Goal: Ask a question

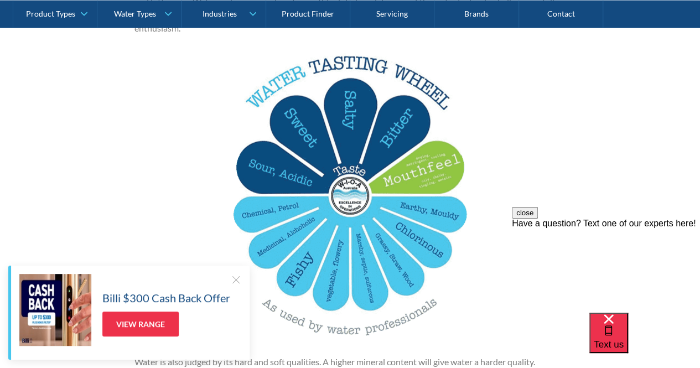
scroll to position [1234, 0]
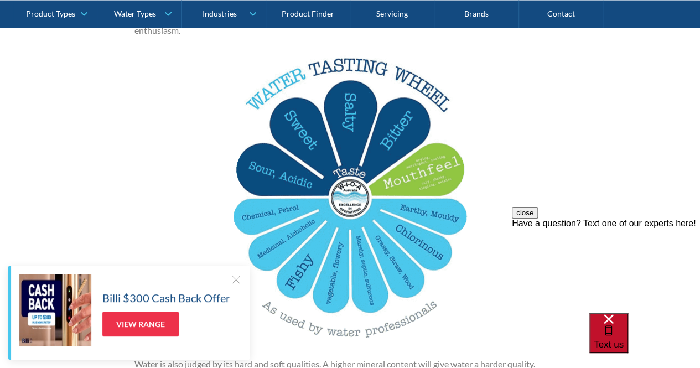
click at [623, 334] on div "Text us" at bounding box center [608, 332] width 30 height 37
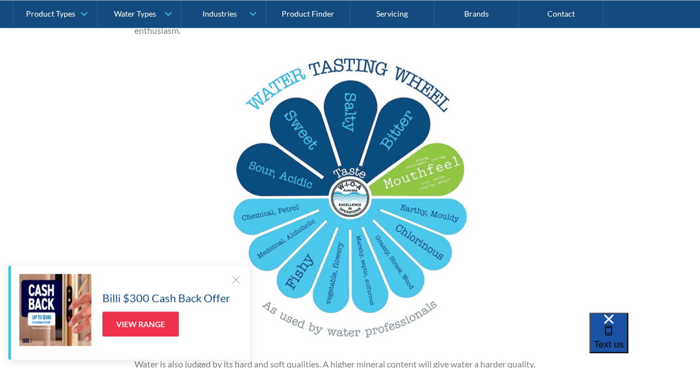
scroll to position [0, 0]
click at [623, 327] on div "Text us" at bounding box center [608, 332] width 30 height 37
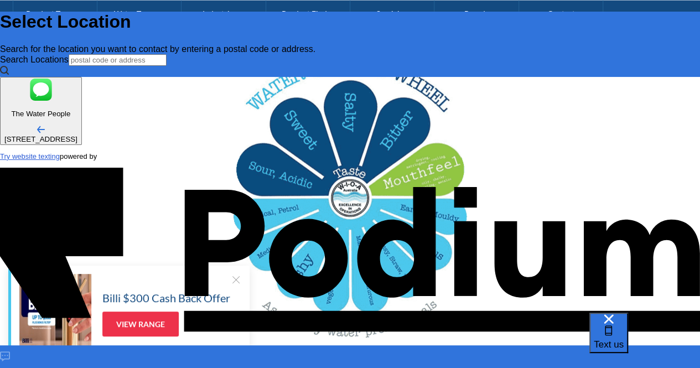
type input "[PERSON_NAME]"
type Phone "0493 287 896"
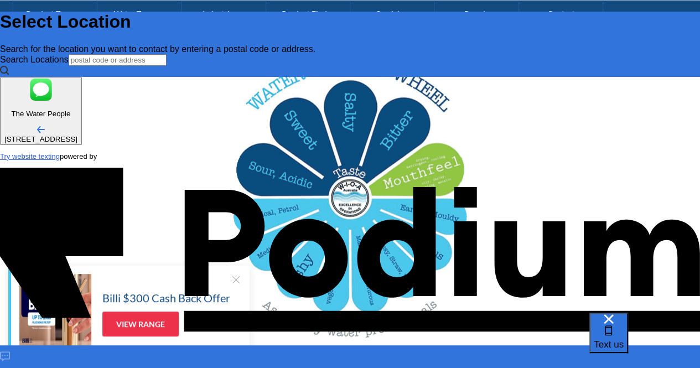
type textarea "W"
type textarea "x"
type textarea "Whe"
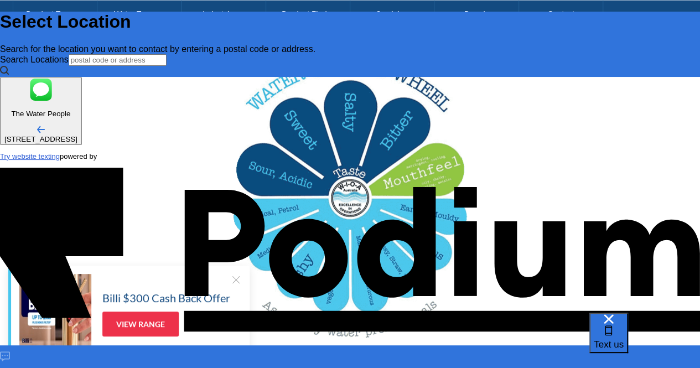
type textarea "x"
type textarea "Wher"
type textarea "x"
type textarea "Where"
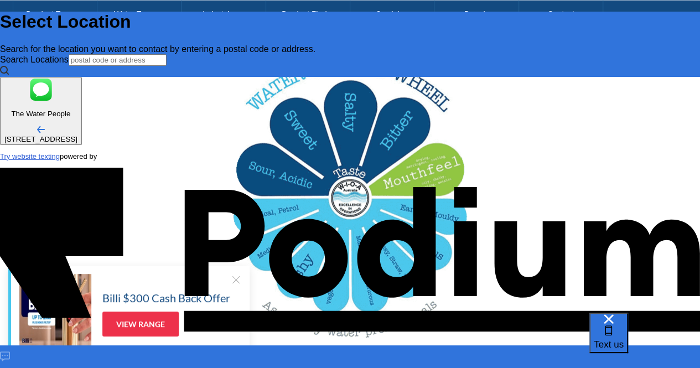
type textarea "x"
type textarea "Where s"
type textarea "Where"
type textarea "x"
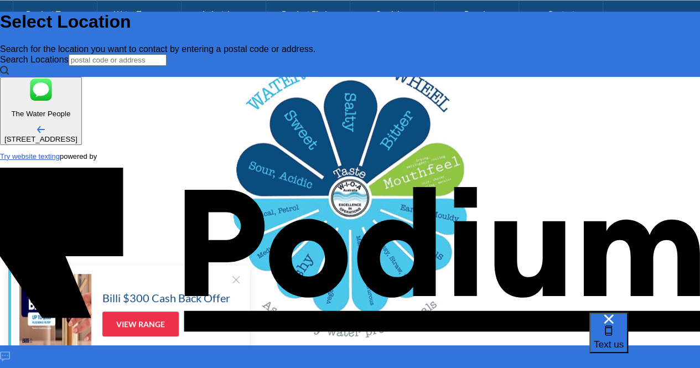
type textarea "Where is"
type textarea "x"
type textarea "Where is t"
type textarea "x"
type textarea "Where is th"
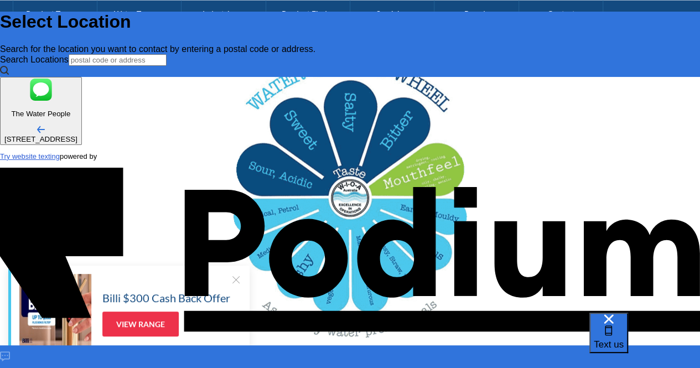
type textarea "x"
type textarea "Where is the"
type textarea "x"
type textarea "Where is the U"
type textarea "Where is the US"
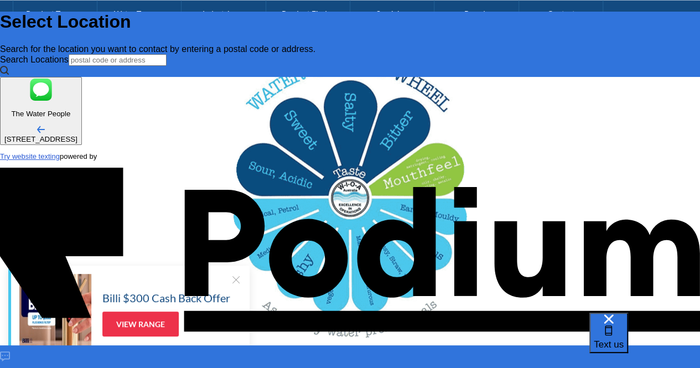
type textarea "x"
type textarea "Where is the USA"
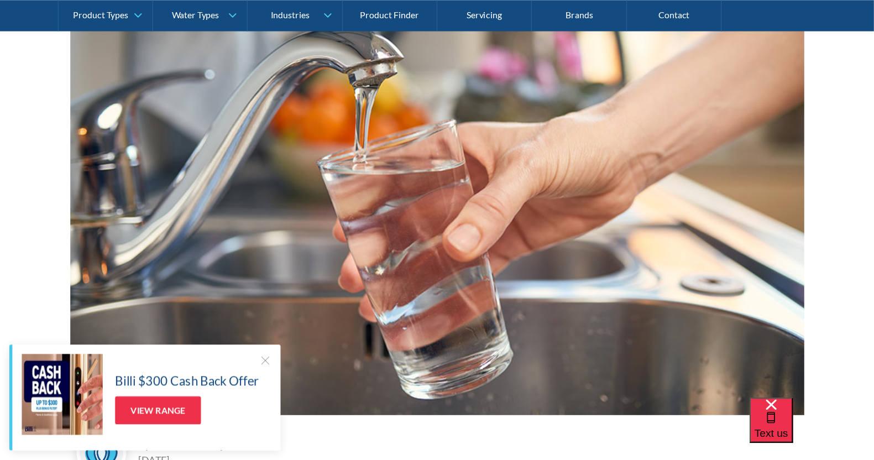
scroll to position [213, 0]
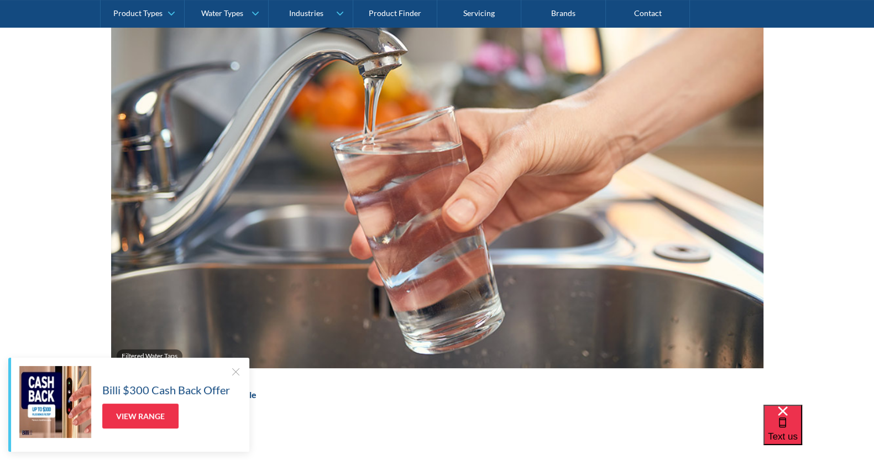
drag, startPoint x: 415, startPoint y: 190, endPoint x: 330, endPoint y: 419, distance: 244.1
click at [330, 367] on div "By The Water People The Water People December 19, 2018" at bounding box center [437, 401] width 653 height 55
click at [236, 362] on div "Billi $300 Cash Back Offer View Range" at bounding box center [128, 405] width 241 height 94
click at [236, 367] on div at bounding box center [235, 371] width 11 height 11
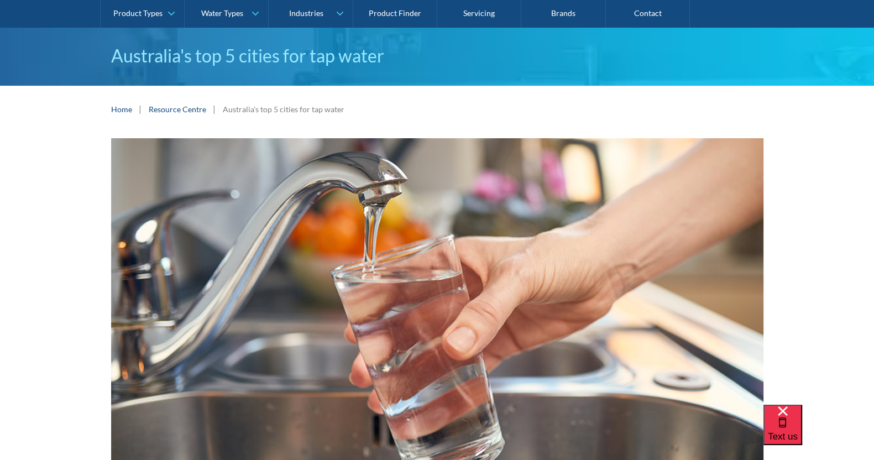
scroll to position [0, 0]
